Goal: Transaction & Acquisition: Purchase product/service

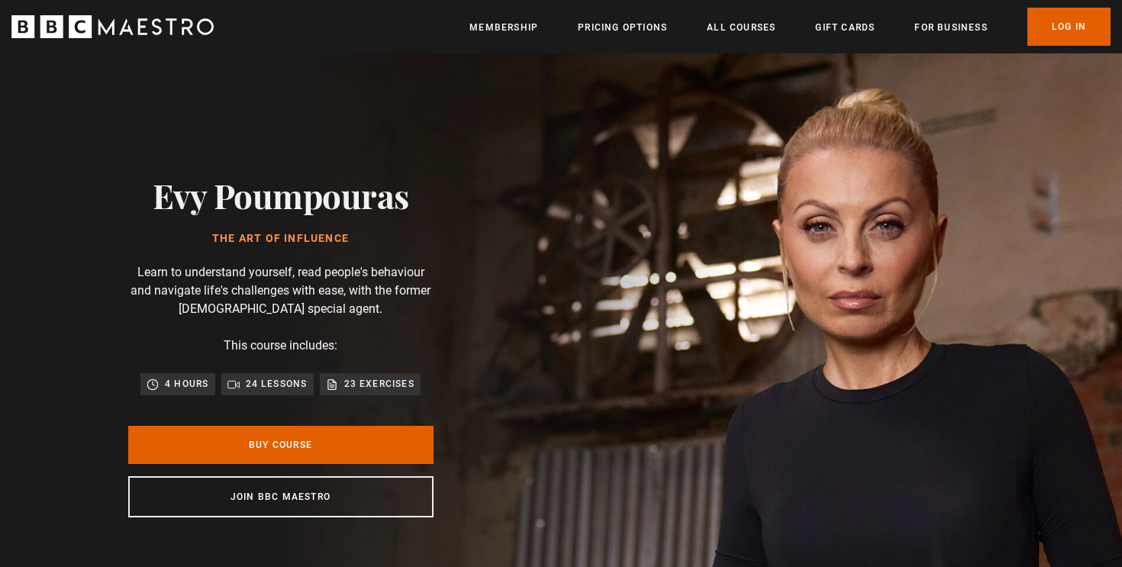
scroll to position [0, 400]
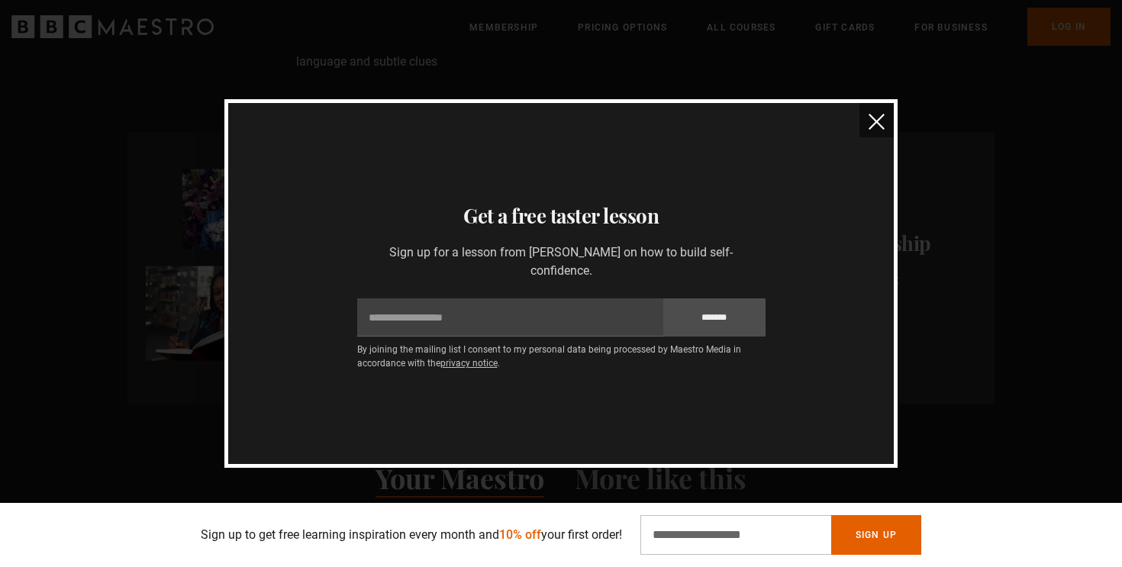
scroll to position [0, 200]
click at [875, 122] on img "close" at bounding box center [877, 122] width 16 height 16
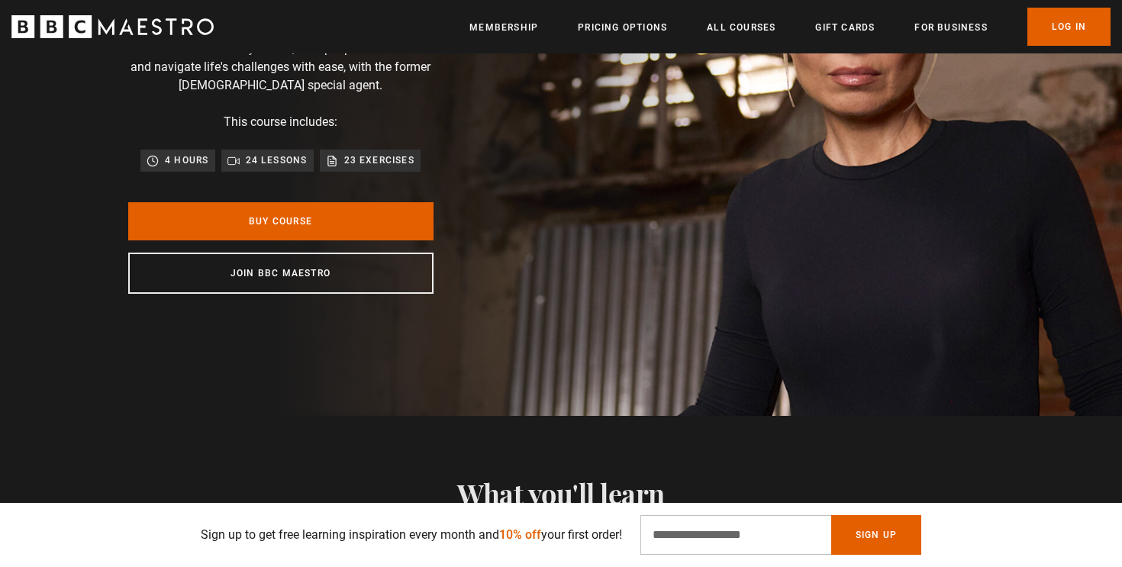
scroll to position [0, 0]
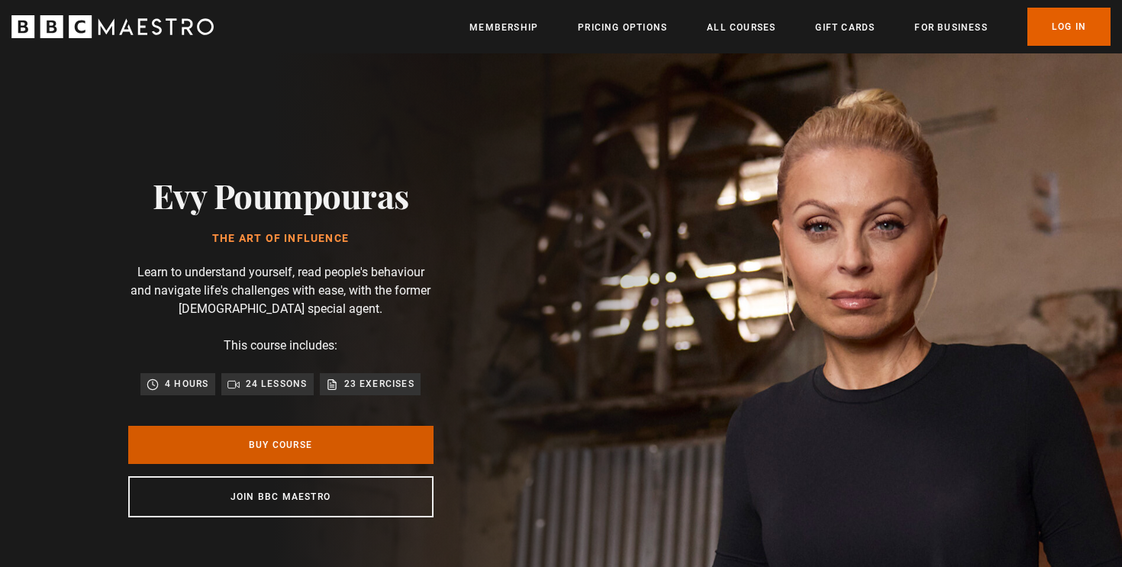
click at [282, 444] on link "Buy Course" at bounding box center [280, 445] width 305 height 38
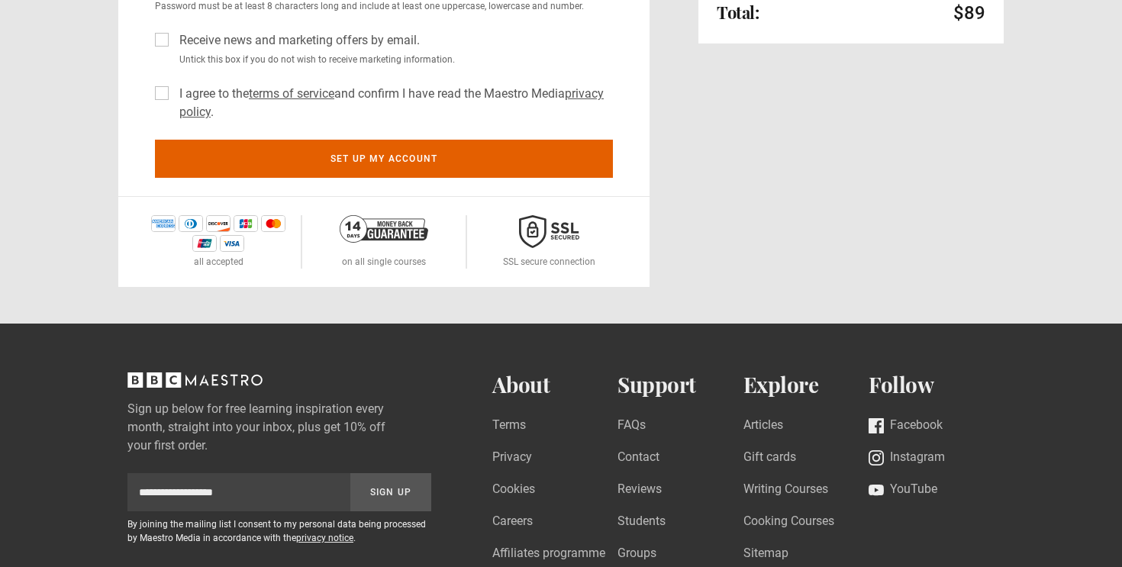
scroll to position [424, 0]
